Goal: Check status

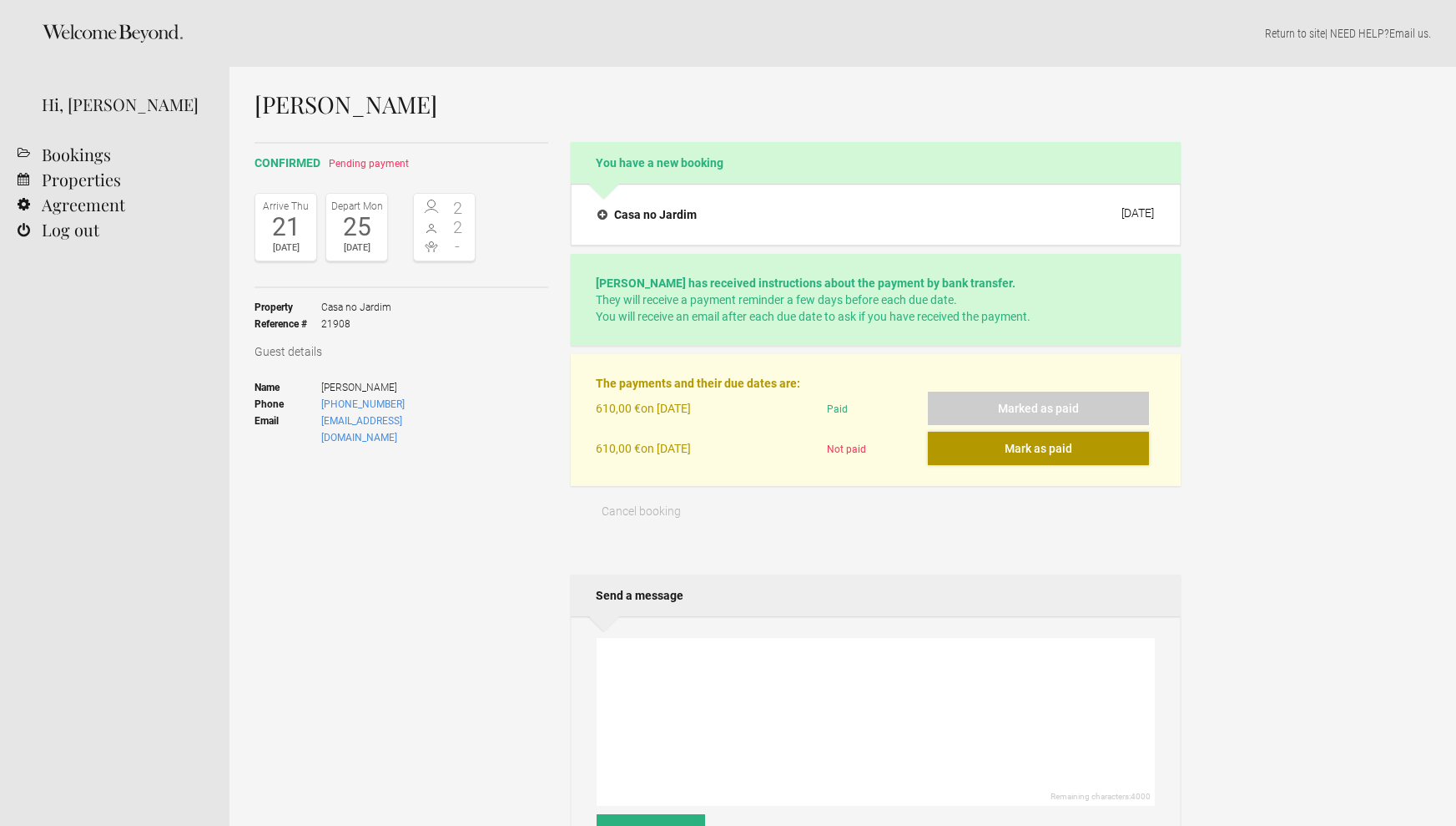
click at [1012, 451] on button "Mark as paid" at bounding box center [1038, 448] width 221 height 33
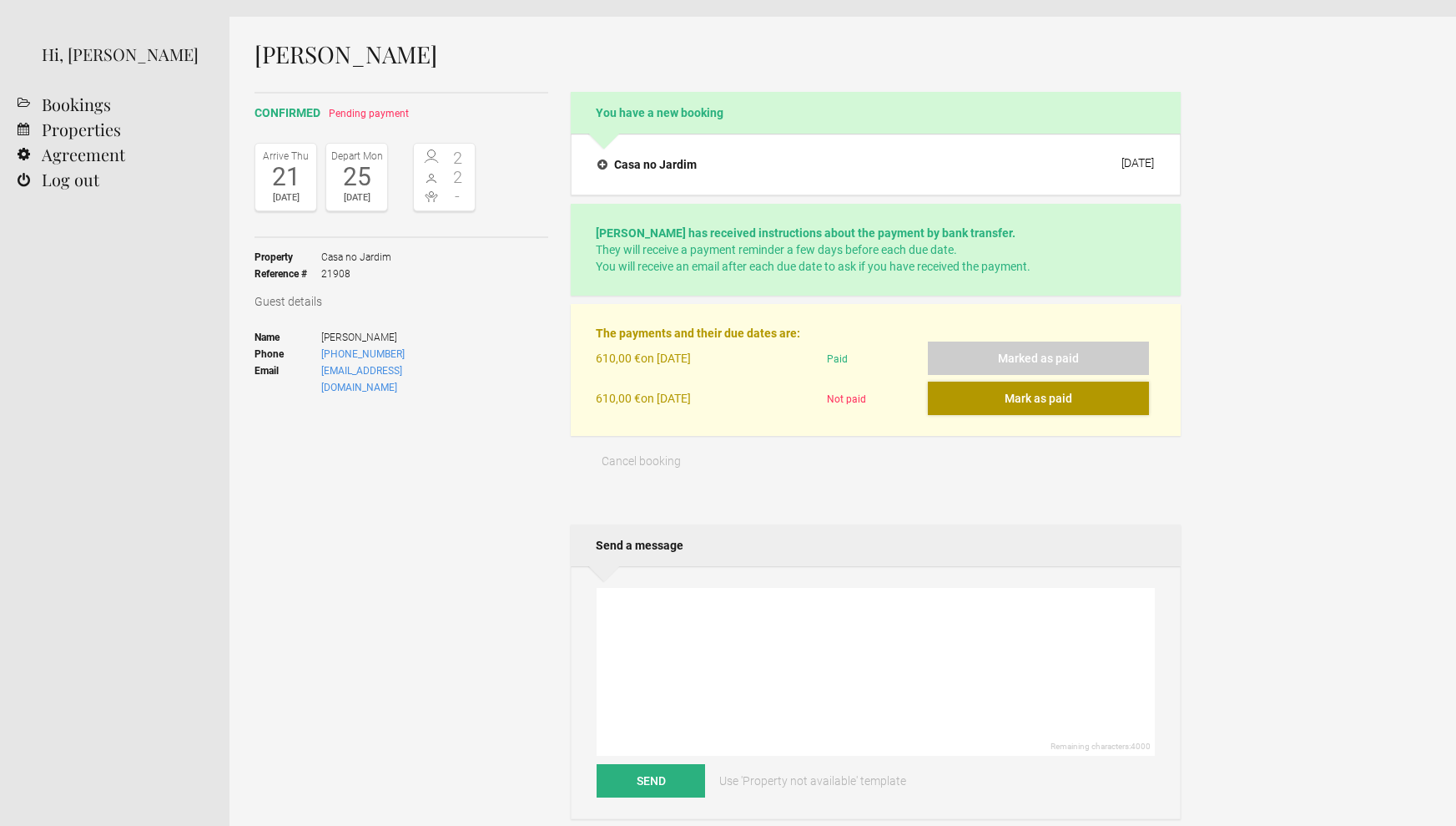
scroll to position [16, 0]
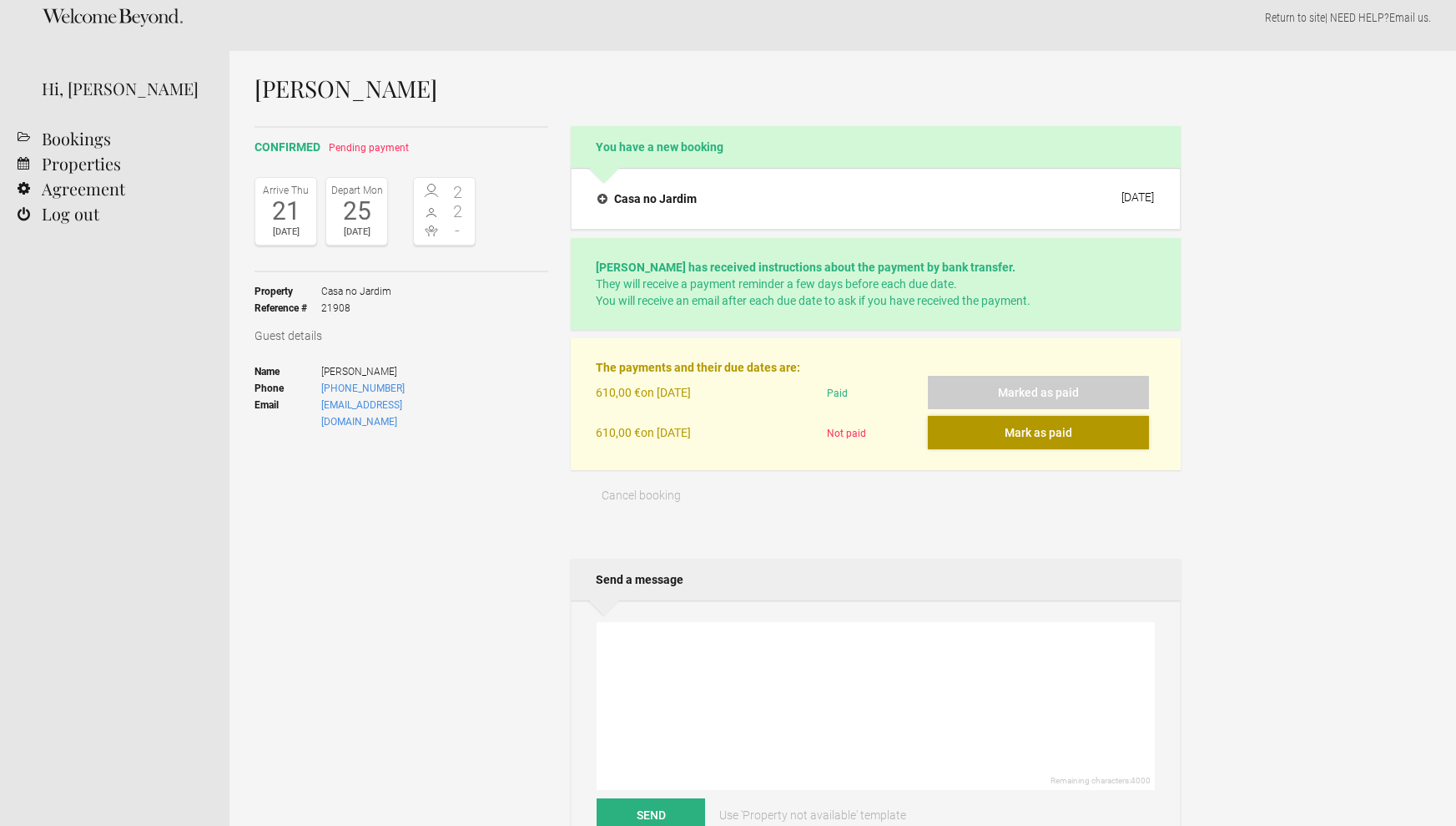
click at [953, 438] on button "Mark as paid" at bounding box center [1038, 432] width 221 height 33
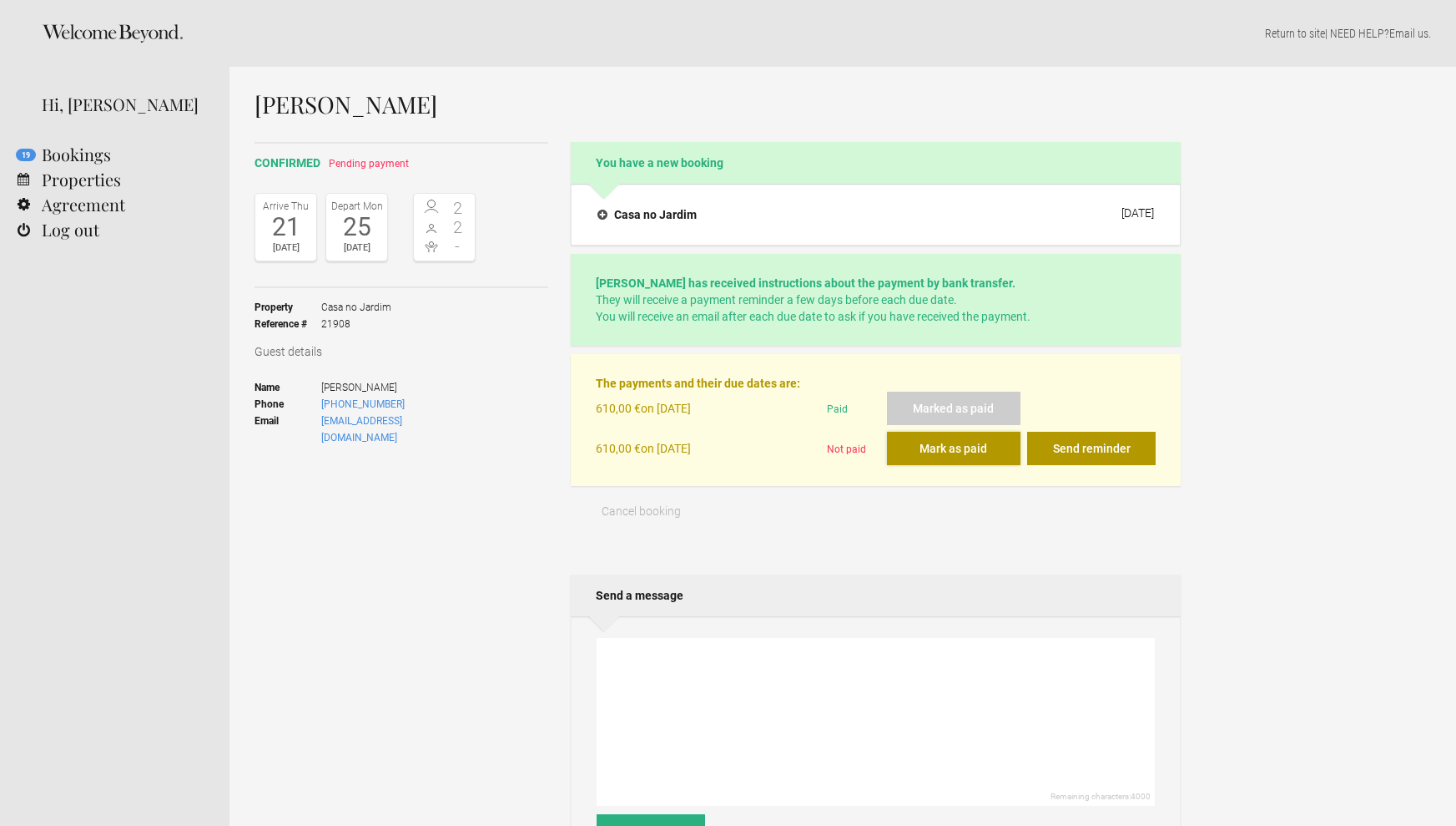
click at [950, 452] on button "Mark as paid" at bounding box center [954, 448] width 135 height 33
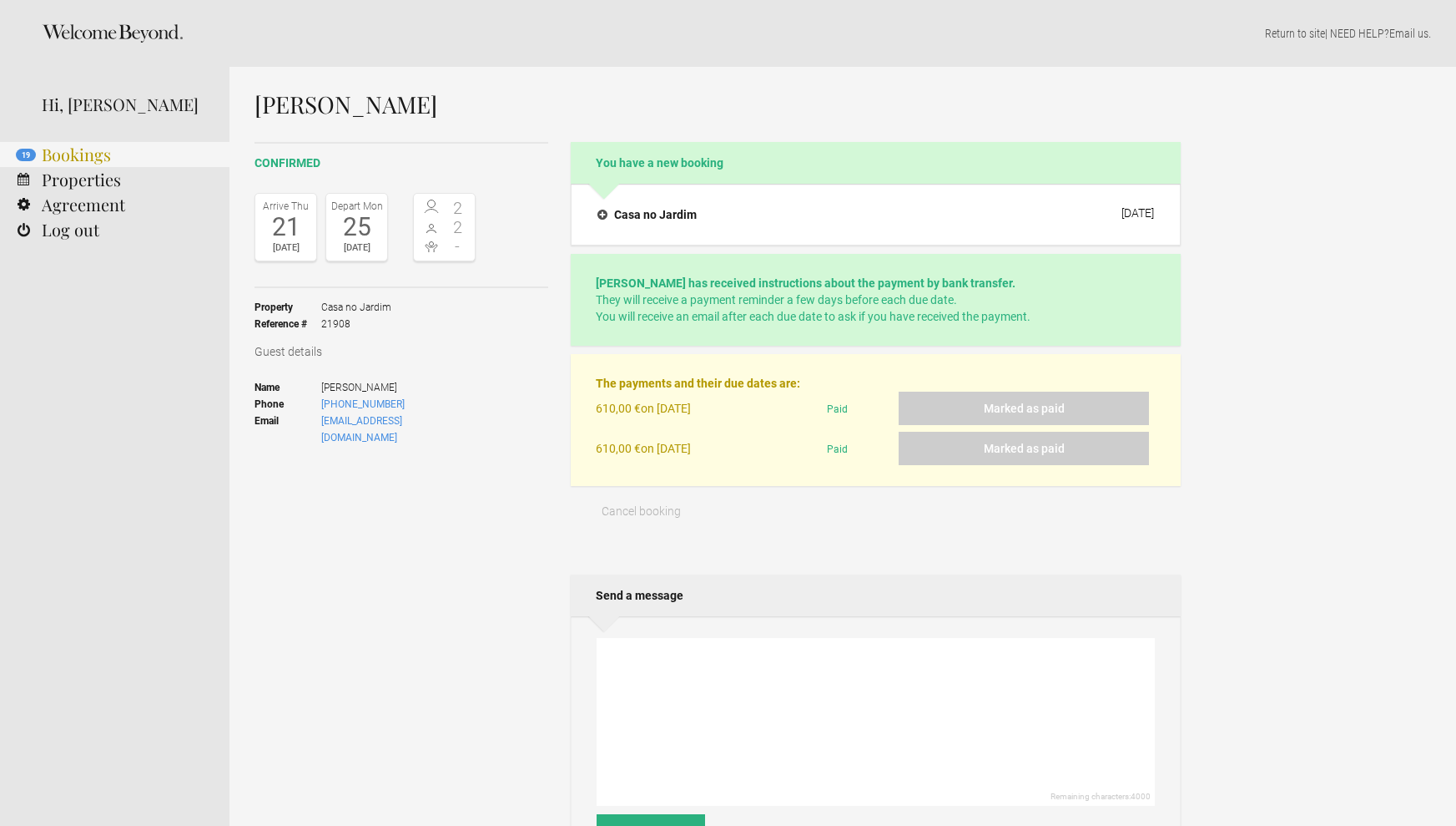
click at [61, 158] on link "19 Bookings" at bounding box center [115, 155] width 229 height 25
